Goal: Use online tool/utility

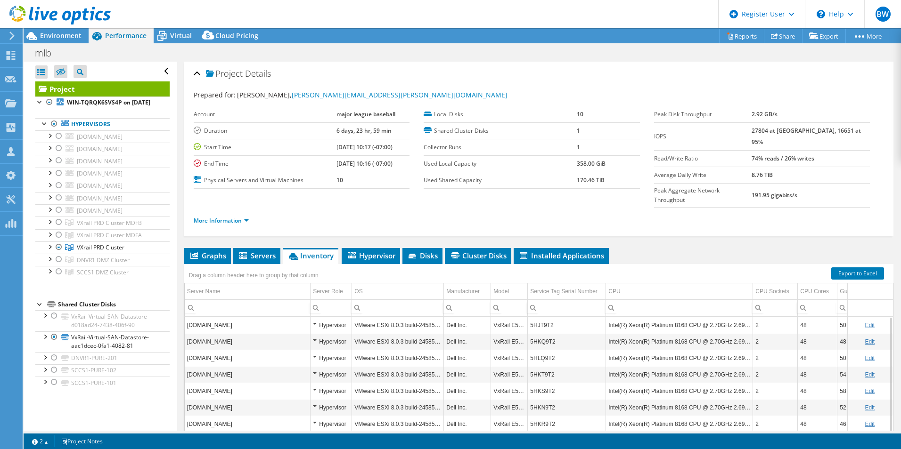
select select "USD"
click at [189, 39] on span "Virtual" at bounding box center [181, 35] width 22 height 9
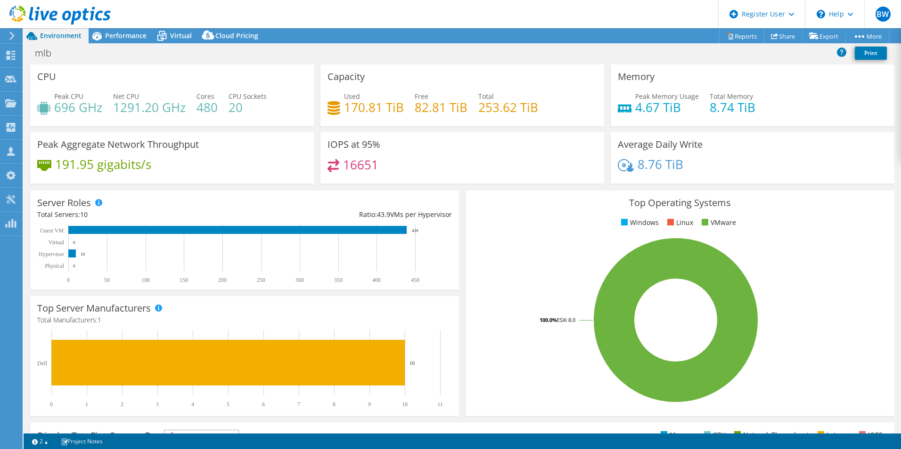
select select "USD"
